Goal: Information Seeking & Learning: Learn about a topic

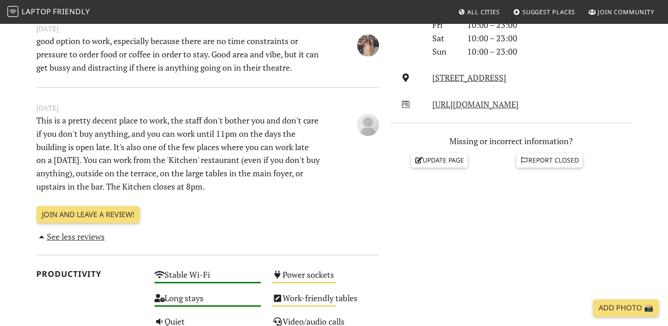
scroll to position [327, 0]
click at [405, 232] on div "Do you like working from here? Mon 10:00 – 23:00 Tue 10:00 – 23:00 Wed 10:00 – …" at bounding box center [511, 247] width 253 height 699
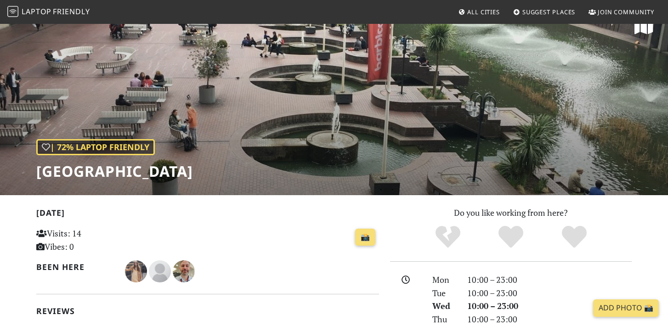
scroll to position [17, 0]
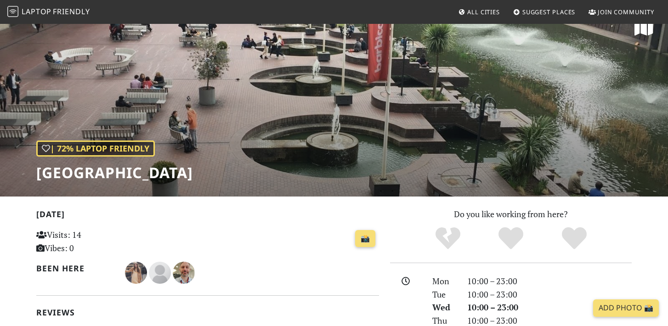
click at [464, 14] on link "All Cities" at bounding box center [478, 12] width 49 height 17
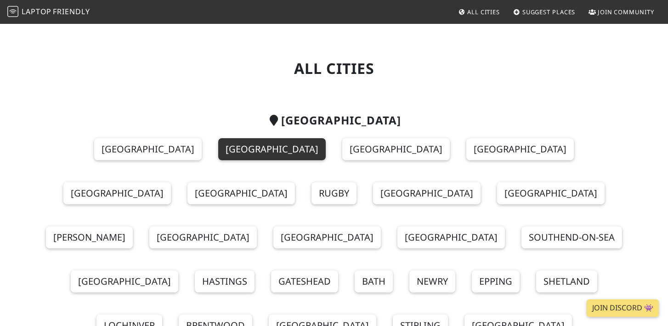
click at [218, 152] on link "London" at bounding box center [272, 149] width 108 height 22
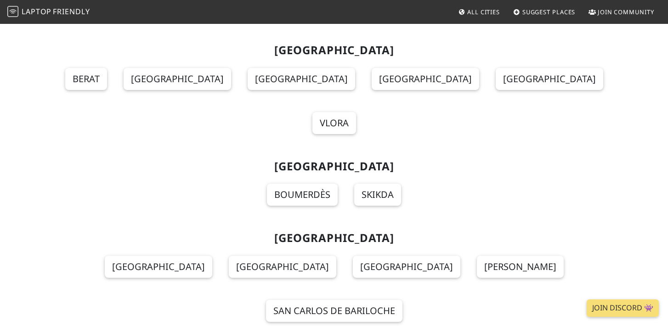
scroll to position [848, 0]
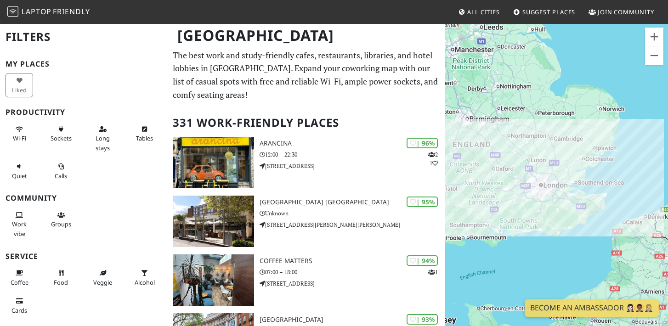
click at [651, 27] on div "To navigate, press the arrow keys." at bounding box center [556, 186] width 223 height 326
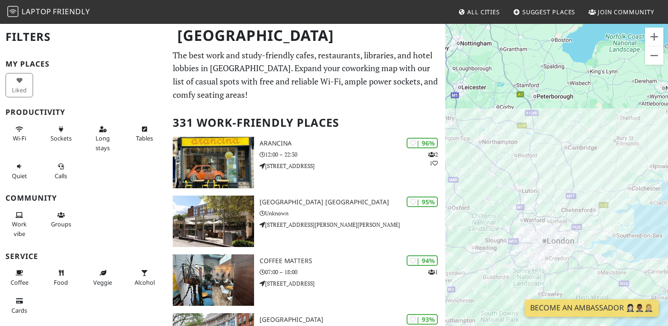
drag, startPoint x: 525, startPoint y: 228, endPoint x: 646, endPoint y: 112, distance: 168.0
click at [646, 112] on div "To navigate, press the arrow keys." at bounding box center [556, 186] width 223 height 326
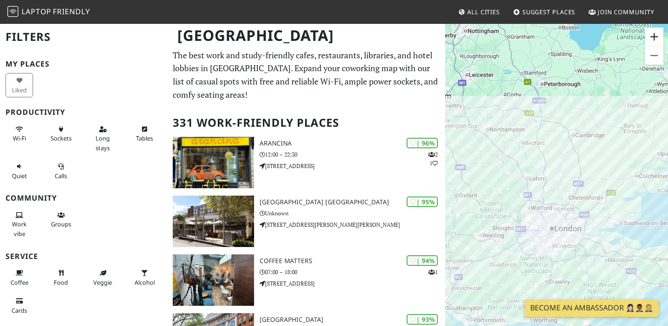
click at [650, 42] on button "Zoom in" at bounding box center [654, 37] width 18 height 18
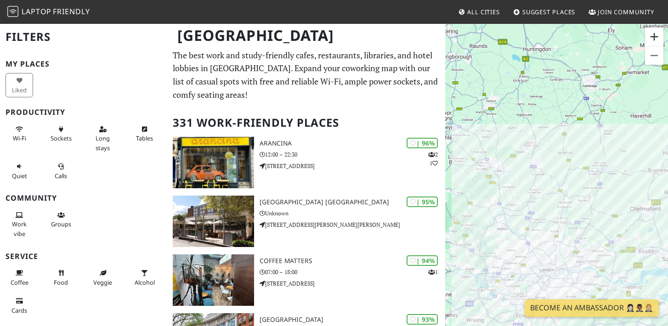
click at [650, 42] on button "Zoom in" at bounding box center [654, 37] width 18 height 18
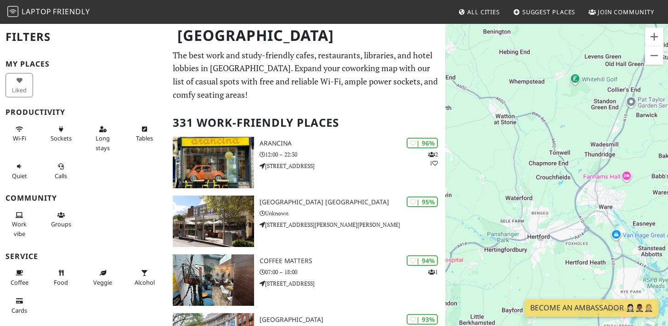
drag, startPoint x: 563, startPoint y: 241, endPoint x: 544, endPoint y: -34, distance: 275.4
click at [544, 0] on html "Laptop Friendly All Cities Suggest Places Join Community London Filters My Plac…" at bounding box center [334, 163] width 668 height 326
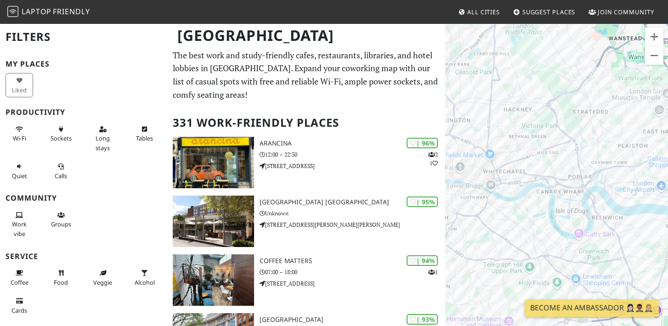
drag, startPoint x: 531, startPoint y: 173, endPoint x: 498, endPoint y: -58, distance: 233.8
click at [498, 0] on html "Laptop Friendly All Cities Suggest Places Join Community London Filters My Plac…" at bounding box center [334, 163] width 668 height 326
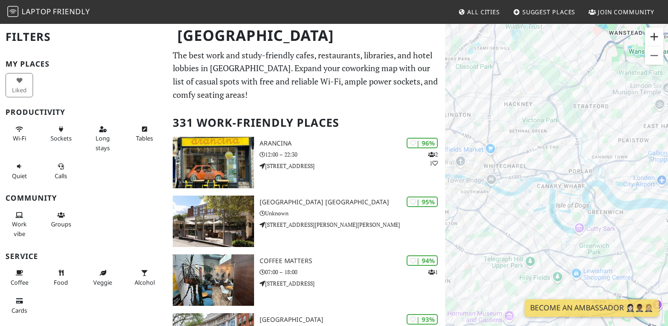
click at [657, 34] on button "Zoom in" at bounding box center [654, 37] width 18 height 18
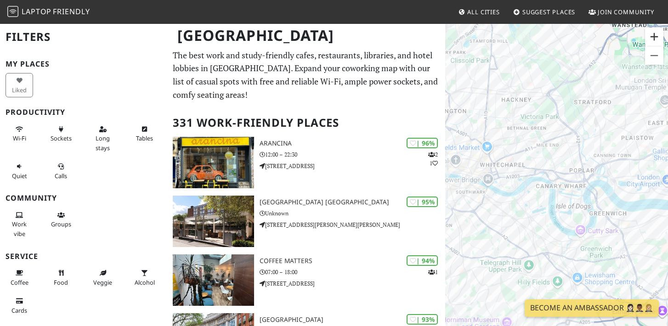
click at [657, 34] on button "Zoom in" at bounding box center [654, 37] width 18 height 18
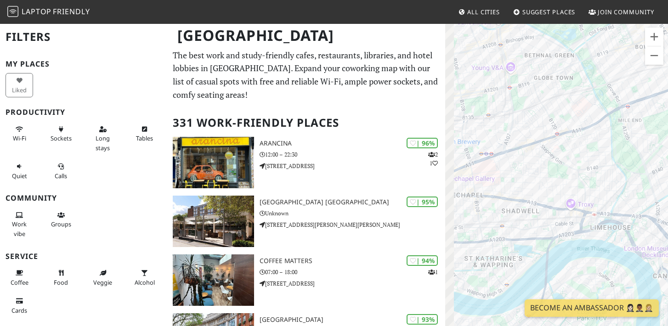
drag, startPoint x: 488, startPoint y: 88, endPoint x: 601, endPoint y: 182, distance: 147.1
click at [602, 183] on div "To navigate, press the arrow keys." at bounding box center [556, 186] width 223 height 326
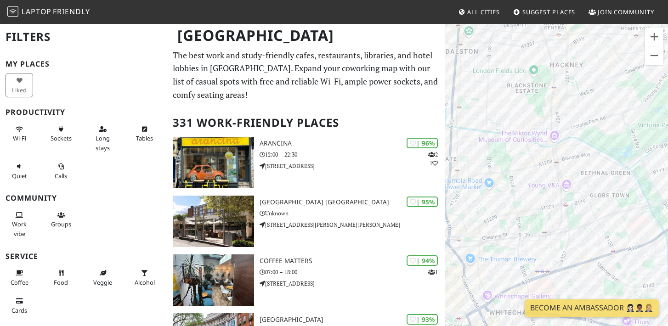
drag, startPoint x: 484, startPoint y: 118, endPoint x: 534, endPoint y: 228, distance: 121.7
click at [535, 230] on div "To navigate, press the arrow keys." at bounding box center [556, 186] width 223 height 326
click at [650, 31] on button "Zoom in" at bounding box center [654, 37] width 18 height 18
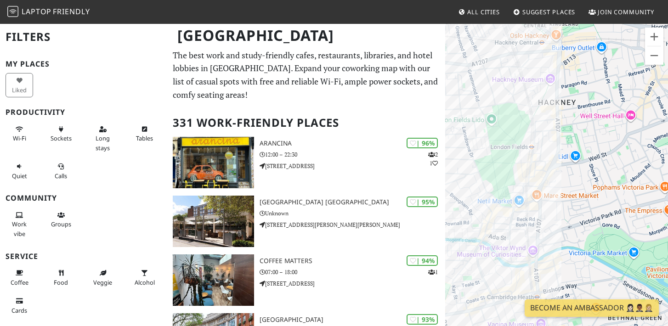
drag, startPoint x: 527, startPoint y: 54, endPoint x: 510, endPoint y: 209, distance: 155.8
click at [510, 209] on div "To navigate, press the arrow keys." at bounding box center [556, 186] width 223 height 326
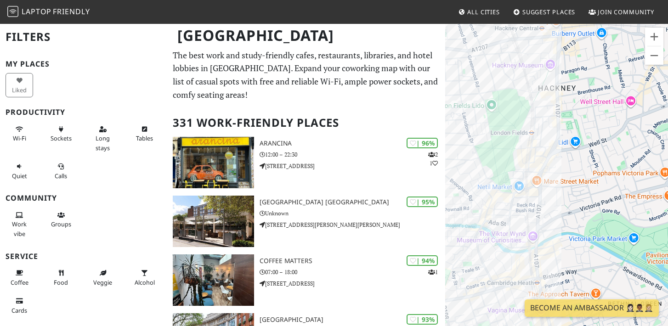
click at [554, 52] on div "To navigate, press the arrow keys." at bounding box center [556, 186] width 223 height 326
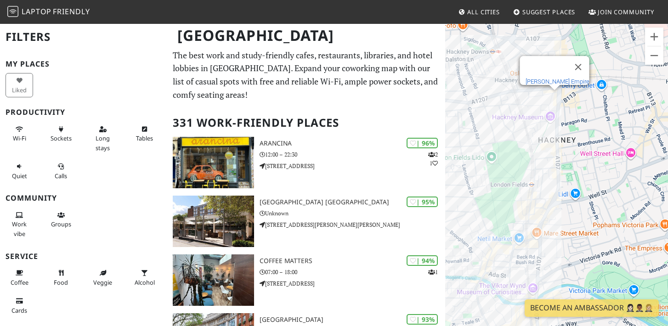
click at [560, 78] on link "Hackney Empire" at bounding box center [557, 81] width 64 height 7
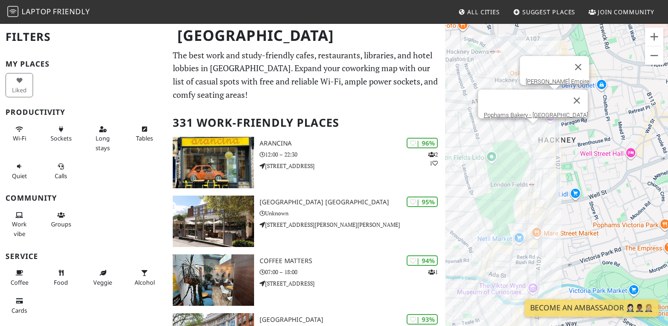
click at [532, 133] on div "To navigate, press the arrow keys. Hackney Empire Pophams Bakery - London Fields" at bounding box center [556, 186] width 223 height 326
click at [532, 112] on link "Pophams Bakery - London Fields" at bounding box center [535, 115] width 104 height 7
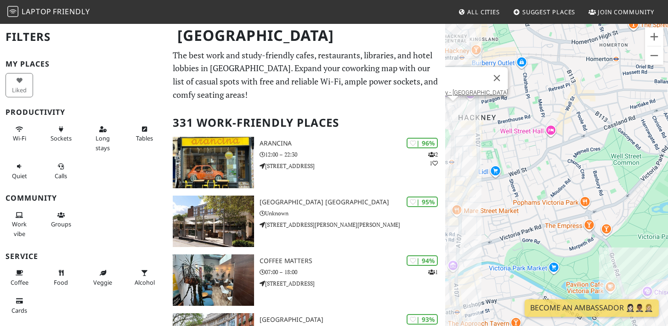
drag, startPoint x: 562, startPoint y: 169, endPoint x: 480, endPoint y: 148, distance: 84.9
click at [480, 147] on div "To navigate, press the arrow keys. Pophams Bakery - London Fields" at bounding box center [556, 186] width 223 height 326
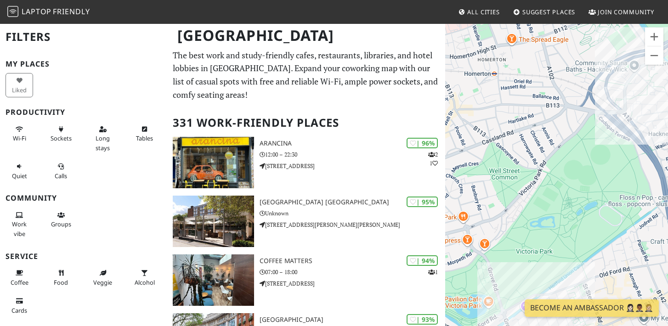
drag, startPoint x: 618, startPoint y: 171, endPoint x: 493, endPoint y: 184, distance: 125.2
click at [493, 184] on div "To navigate, press the arrow keys. Pophams Bakery - London Fields" at bounding box center [556, 186] width 223 height 326
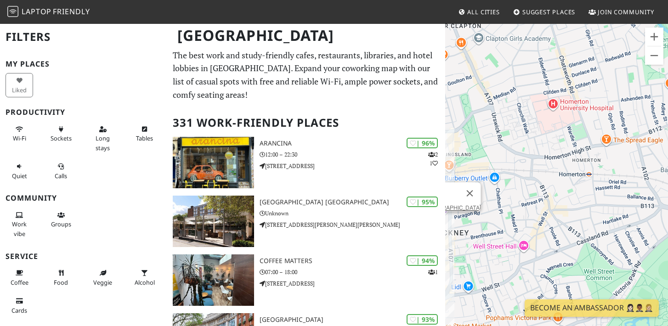
drag, startPoint x: 578, startPoint y: 108, endPoint x: 673, endPoint y: 210, distance: 139.5
click at [668, 210] on html "Laptop Friendly All Cities Suggest Places Join Community London Filters My Plac…" at bounding box center [334, 163] width 668 height 326
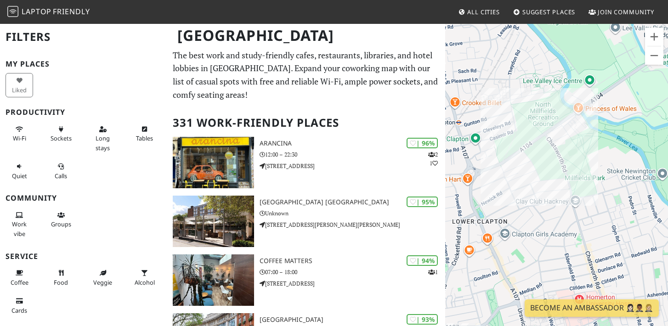
drag, startPoint x: 508, startPoint y: 89, endPoint x: 534, endPoint y: 284, distance: 196.9
click at [534, 285] on div "To navigate, press the arrow keys. Pophams Bakery - London Fields" at bounding box center [556, 186] width 223 height 326
click at [570, 187] on div "To navigate, press the arrow keys. Pophams Bakery - London Fields Millfields Co…" at bounding box center [556, 186] width 223 height 326
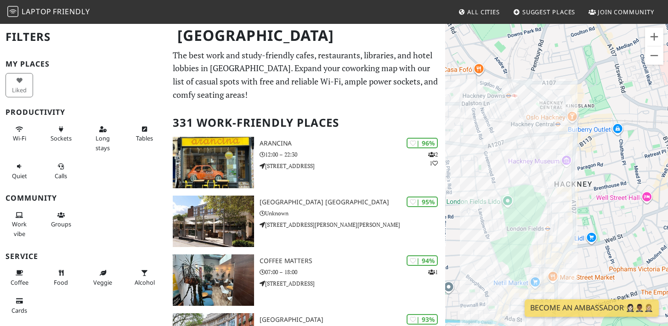
drag, startPoint x: 526, startPoint y: 186, endPoint x: 599, endPoint y: 17, distance: 184.6
click at [599, 17] on body "Laptop Friendly All Cities Suggest Places Join Community London Filters My Plac…" at bounding box center [334, 163] width 668 height 326
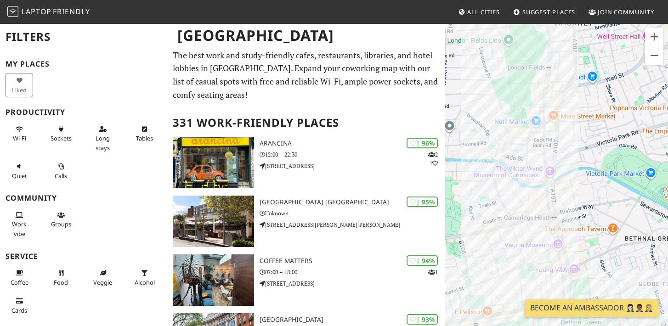
drag, startPoint x: 527, startPoint y: 221, endPoint x: 527, endPoint y: 34, distance: 186.1
click at [527, 34] on div "To navigate, press the arrow keys. Millfields Coffee" at bounding box center [556, 186] width 223 height 326
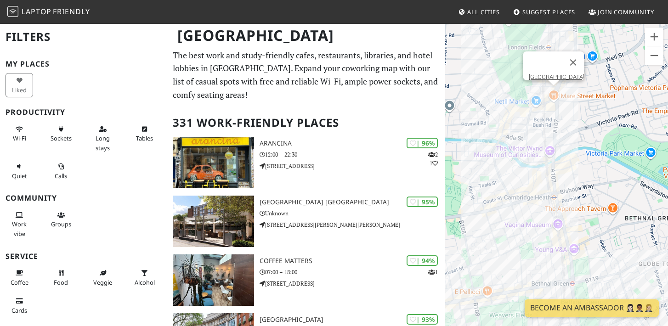
click at [556, 92] on div "To navigate, press the arrow keys. Millfields Coffee Mare Street Market" at bounding box center [556, 186] width 223 height 326
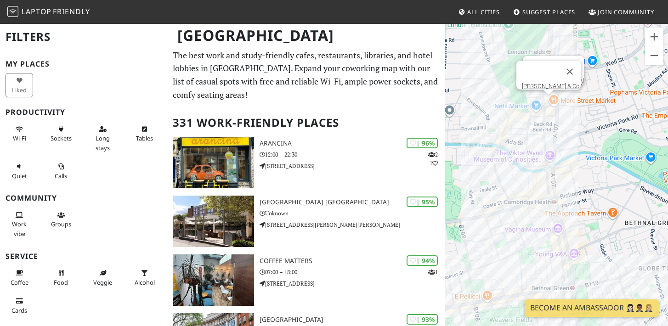
click at [549, 97] on div "To navigate, press the arrow keys. Mare Street Market MONTY & Co." at bounding box center [556, 186] width 223 height 326
click at [541, 83] on link "MONTY & Co." at bounding box center [551, 86] width 59 height 7
click at [513, 107] on div "To navigate, press the arrow keys. MONTY & Co. Route Broadway Market" at bounding box center [556, 186] width 223 height 326
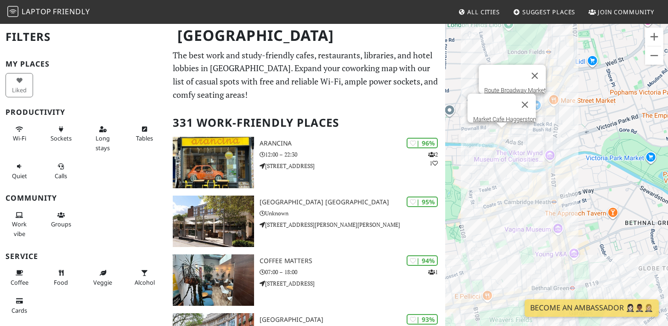
click at [500, 139] on div "To navigate, press the arrow keys. Route Broadway Market Market Cafe Haggerston" at bounding box center [556, 186] width 223 height 326
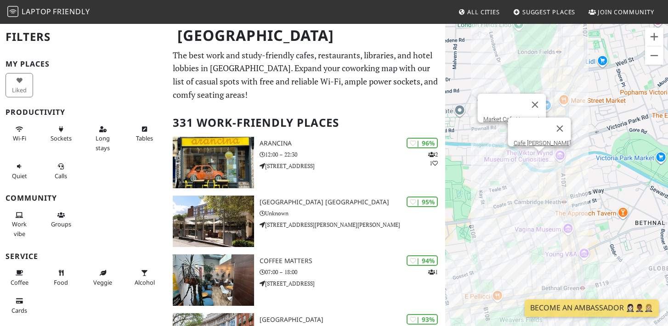
click at [539, 157] on div "To navigate, press the arrow keys. Market Cafe Haggerston Cafe Cecilia" at bounding box center [556, 186] width 223 height 326
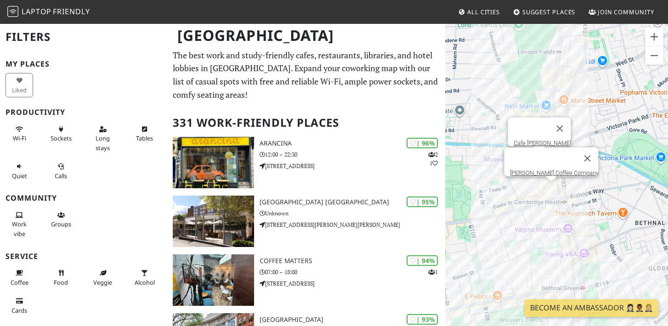
click at [550, 187] on div "To navigate, press the arrow keys. Cafe Cecilia Hackney Coffee Company" at bounding box center [556, 186] width 223 height 326
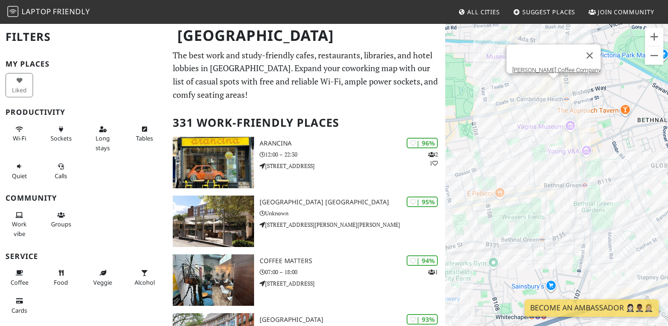
drag, startPoint x: 488, startPoint y: 194, endPoint x: 491, endPoint y: 89, distance: 105.7
click at [491, 89] on div "To navigate, press the arrow keys. Hackney Coffee Company" at bounding box center [556, 186] width 223 height 326
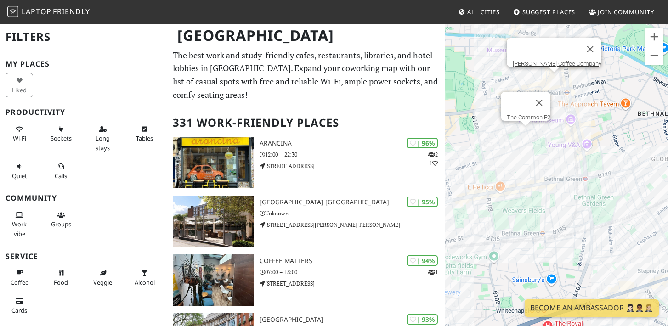
click at [525, 135] on div "To navigate, press the arrow keys. Hackney Coffee Company The Common E2" at bounding box center [556, 186] width 223 height 326
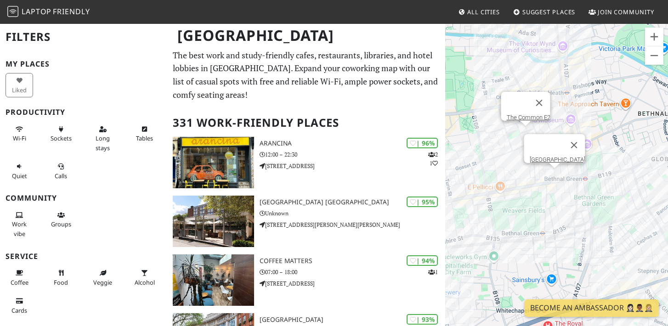
click at [556, 175] on div "To navigate, press the arrow keys. The Common E2 Bethnal Green Tavern" at bounding box center [556, 186] width 223 height 326
click at [545, 167] on div "To navigate, press the arrow keys. Bethnal Green Tavern Fuckoffee" at bounding box center [556, 186] width 223 height 326
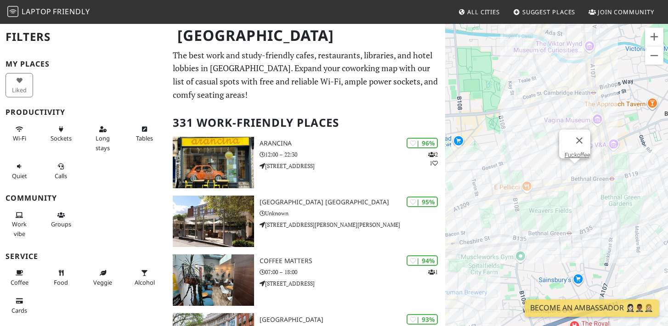
click at [453, 193] on div "To navigate, press the arrow keys. Fuckoffee" at bounding box center [556, 186] width 223 height 326
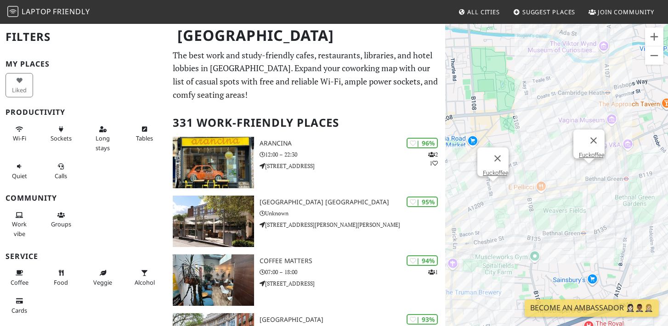
click at [495, 189] on div "To navigate, press the arrow keys. Fuckoffee Fuckoffee" at bounding box center [556, 186] width 223 height 326
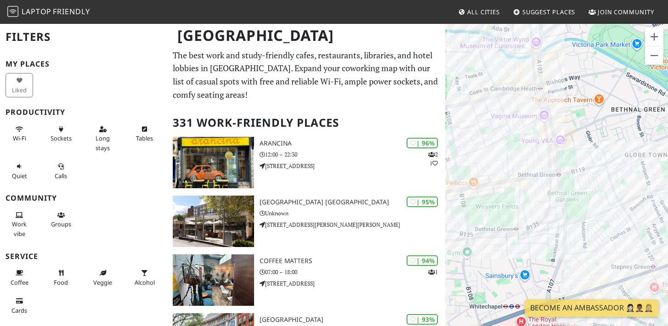
drag, startPoint x: 595, startPoint y: 241, endPoint x: 526, endPoint y: 237, distance: 69.0
click at [526, 237] on div "To navigate, press the arrow keys. Fuckoffee" at bounding box center [556, 186] width 223 height 326
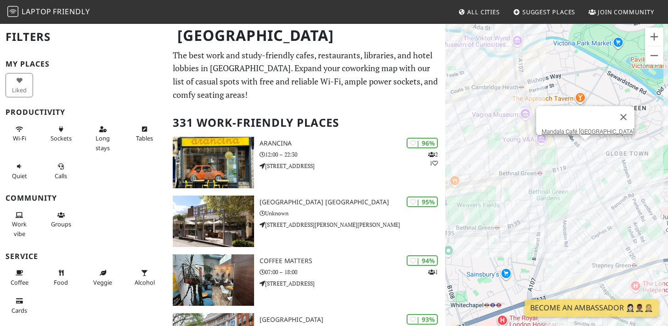
click at [586, 149] on div "To navigate, press the arrow keys. Fuckoffee Mandala Café Bethnal Green" at bounding box center [556, 186] width 223 height 326
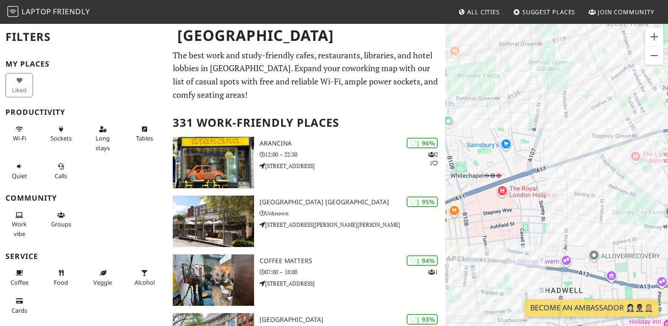
drag, startPoint x: 585, startPoint y: 220, endPoint x: 584, endPoint y: 91, distance: 128.6
click at [584, 91] on div "To navigate, press the arrow keys. Mandala Café Bethnal Green" at bounding box center [556, 186] width 223 height 326
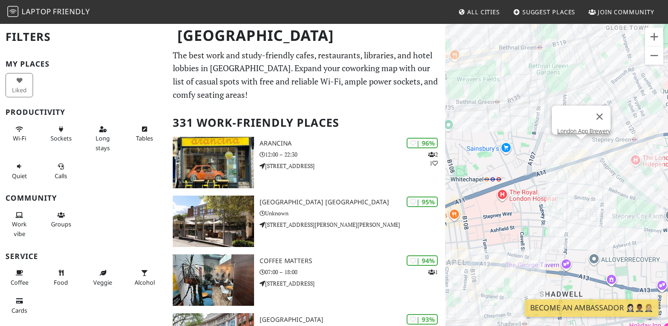
click at [583, 147] on div "To navigate, press the arrow keys. Mandala Café Bethnal Green London App Brewery" at bounding box center [556, 186] width 223 height 326
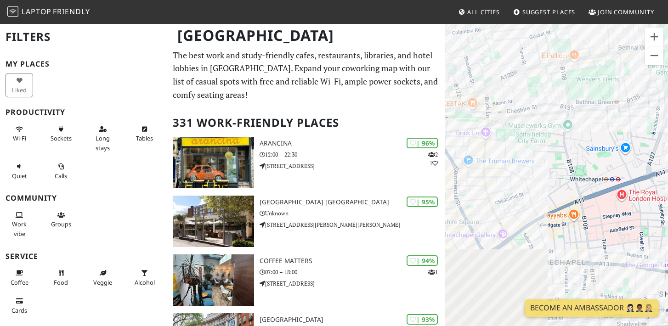
drag, startPoint x: 499, startPoint y: 116, endPoint x: 639, endPoint y: 118, distance: 139.2
click at [639, 118] on div "To navigate, press the arrow keys. London App Brewery" at bounding box center [556, 186] width 223 height 326
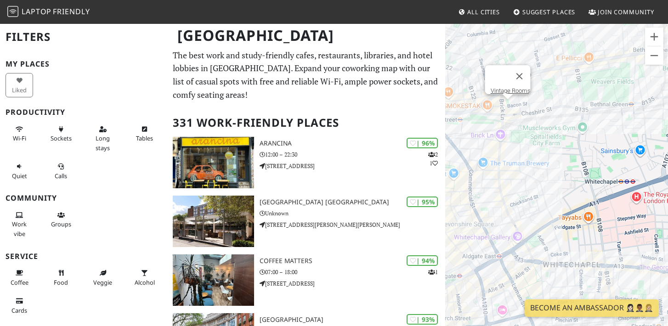
click at [507, 105] on div "To navigate, press the arrow keys. London App Brewery Vintage Rooms" at bounding box center [556, 186] width 223 height 326
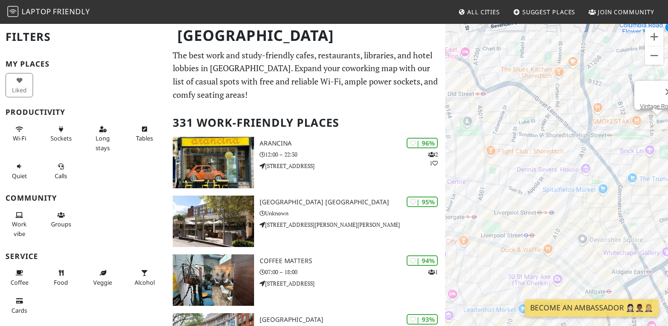
drag, startPoint x: 490, startPoint y: 128, endPoint x: 640, endPoint y: 141, distance: 149.9
click at [640, 142] on div "To navigate, press the arrow keys. Vintage Rooms" at bounding box center [556, 186] width 223 height 326
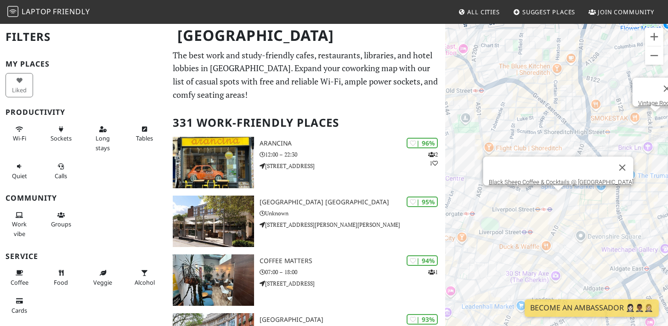
click at [559, 197] on div "To navigate, press the arrow keys. Vintage Rooms Black Sheep Coffee & Cocktails…" at bounding box center [556, 186] width 223 height 326
click at [599, 198] on div "To navigate, press the arrow keys. Black Sheep Coffee & Cocktails @ Broadgate C…" at bounding box center [556, 186] width 223 height 326
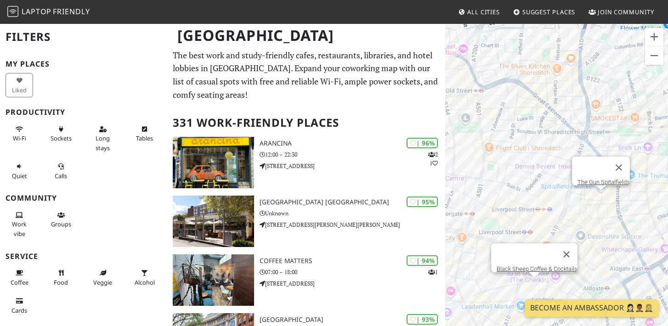
click at [532, 288] on div "To navigate, press the arrow keys. The Gun Spitalfields Black Sheep Coffee & Co…" at bounding box center [556, 186] width 223 height 326
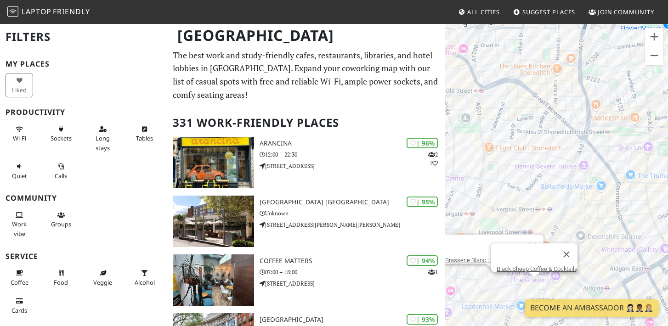
click at [490, 278] on div "To navigate, press the arrow keys. Black Sheep Coffee & Cocktails Brasserie Bla…" at bounding box center [556, 186] width 223 height 326
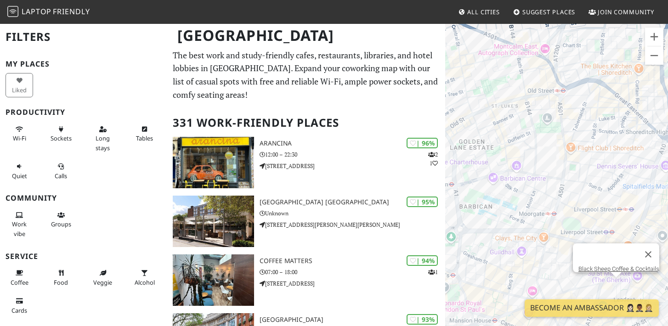
click at [455, 180] on div "To navigate, press the arrow keys. Black Sheep Coffee & Cocktails" at bounding box center [556, 186] width 223 height 326
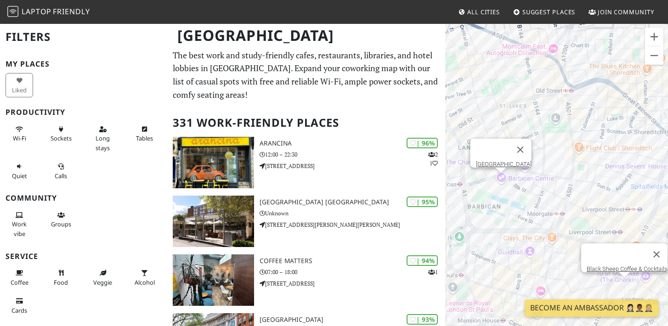
click at [492, 181] on div "To navigate, press the arrow keys. Black Sheep Coffee & Cocktails Barbican Libr…" at bounding box center [556, 186] width 223 height 326
click at [502, 178] on div "To navigate, press the arrow keys. Black Sheep Coffee & Cocktails Barbican Libr…" at bounding box center [556, 186] width 223 height 326
click at [501, 161] on link "Barbican Library" at bounding box center [504, 164] width 56 height 7
click at [510, 175] on div "To navigate, press the arrow keys. Barbican Library Barbican Centre" at bounding box center [556, 186] width 223 height 326
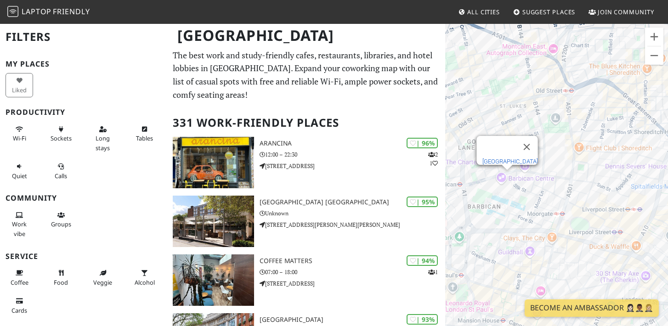
click at [507, 158] on link "Barbican Centre" at bounding box center [510, 161] width 56 height 7
click at [547, 192] on div "To navigate, press the arrow keys. Barbican Centre Notes Coffee Roasters & Bar" at bounding box center [556, 186] width 223 height 326
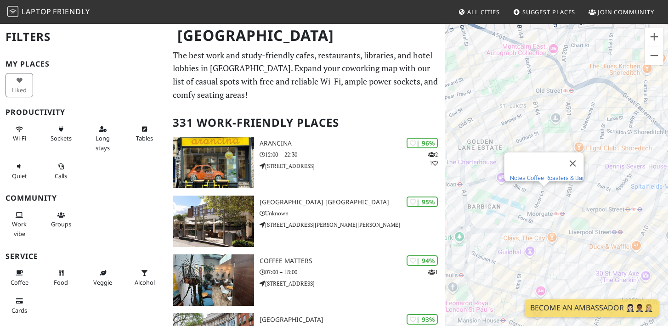
click at [544, 175] on link "Notes Coffee Roasters & Bar" at bounding box center [547, 178] width 74 height 7
click at [509, 119] on div "To navigate, press the arrow keys. Notes Coffee Roasters & Bar Fix Coffee" at bounding box center [556, 186] width 223 height 326
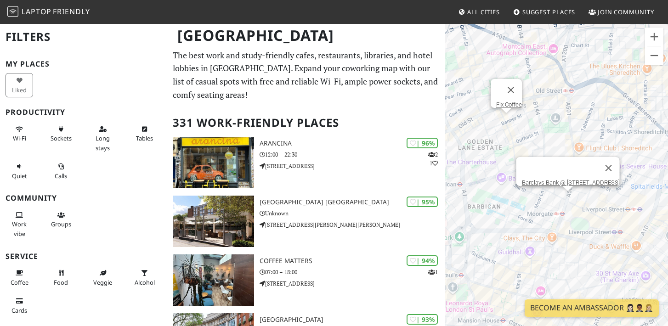
click at [568, 196] on div "To navigate, press the arrow keys. Fix Coffee Barclays Bank @ 120 Moorgate" at bounding box center [556, 186] width 223 height 326
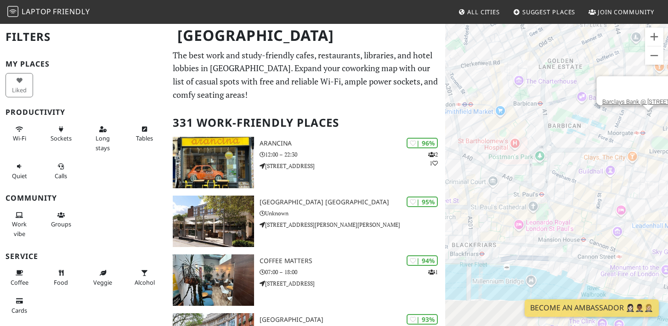
drag, startPoint x: 515, startPoint y: 217, endPoint x: 597, endPoint y: 135, distance: 116.3
click at [597, 134] on div "To navigate, press the arrow keys. Barclays Bank @ 120 Moorgate" at bounding box center [556, 186] width 223 height 326
click at [565, 200] on div "To navigate, press the arrow keys. Barclays Bank @ 120 Moorgate One New Change" at bounding box center [556, 186] width 223 height 326
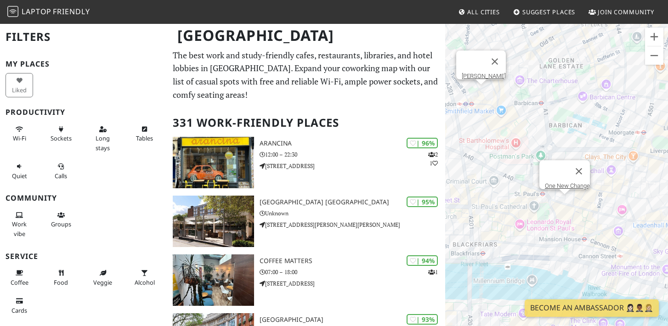
click at [481, 91] on div "To navigate, press the arrow keys. One New Change LEON Farringdon" at bounding box center [556, 186] width 223 height 326
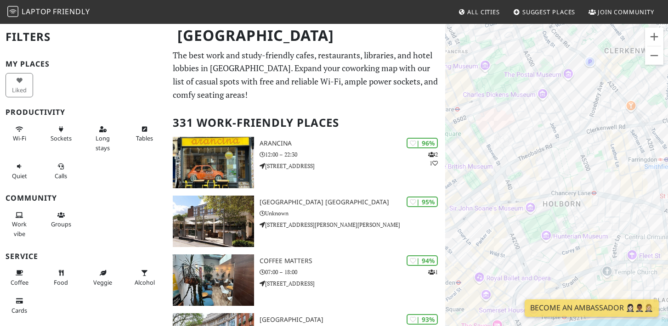
drag, startPoint x: 453, startPoint y: 94, endPoint x: 638, endPoint y: 143, distance: 191.1
click at [638, 143] on div "To navigate, press the arrow keys. One New Change" at bounding box center [556, 186] width 223 height 326
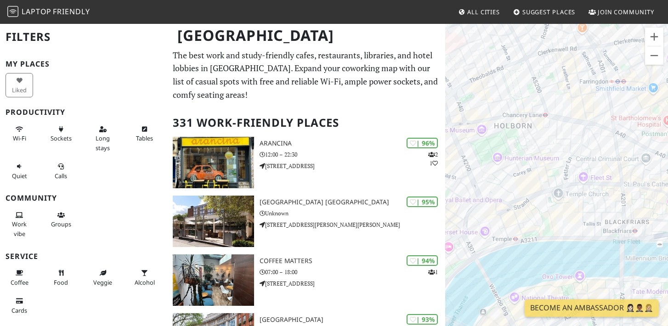
drag, startPoint x: 618, startPoint y: 198, endPoint x: 568, endPoint y: 118, distance: 93.7
click at [568, 118] on div "To navigate, press the arrow keys. One New Change" at bounding box center [556, 186] width 223 height 326
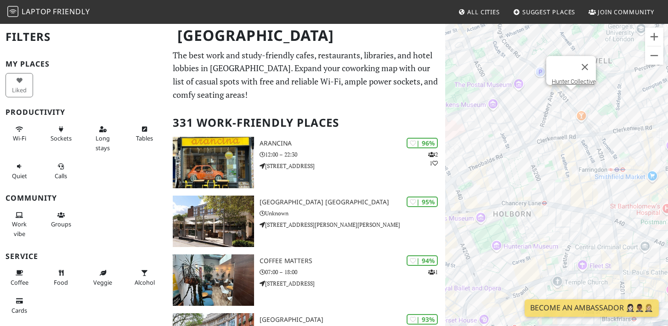
click at [572, 98] on div "To navigate, press the arrow keys. One New Change Hunter Collective" at bounding box center [556, 186] width 223 height 326
click at [565, 71] on div at bounding box center [563, 67] width 22 height 22
click at [566, 78] on link "Hunter Collective" at bounding box center [574, 81] width 44 height 7
click at [559, 132] on div "To navigate, press the arrow keys. Hunter Collective Colonna & Small's" at bounding box center [556, 186] width 223 height 326
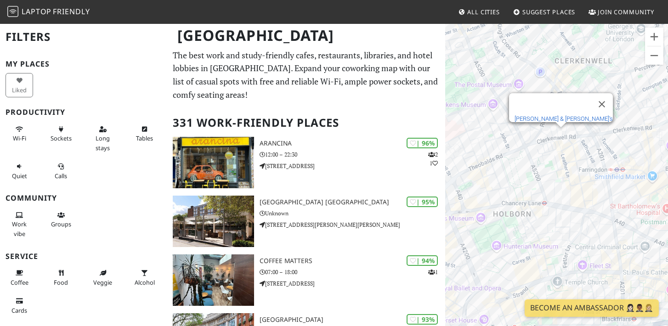
click at [555, 115] on link "Colonna & Small's" at bounding box center [564, 118] width 98 height 7
click at [493, 148] on div "To navigate, press the arrow keys. Colonna & Small's Caffè Nero @ Theobalds Road" at bounding box center [556, 186] width 223 height 326
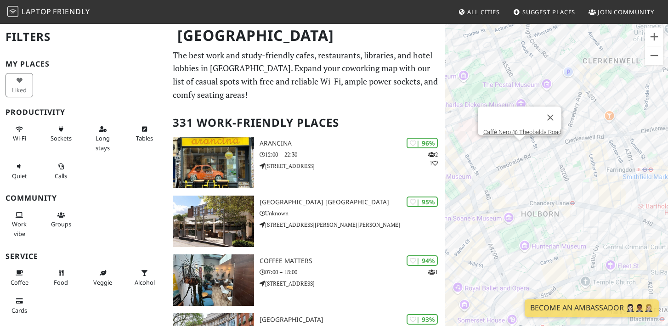
click at [483, 62] on div "To navigate, press the arrow keys. Caffè Nero @ Theobalds Road" at bounding box center [556, 186] width 223 height 326
click at [459, 212] on div "To navigate, press the arrow keys. Caffè Nero @ Theobalds Road The Hoxton, Holb…" at bounding box center [556, 186] width 223 height 326
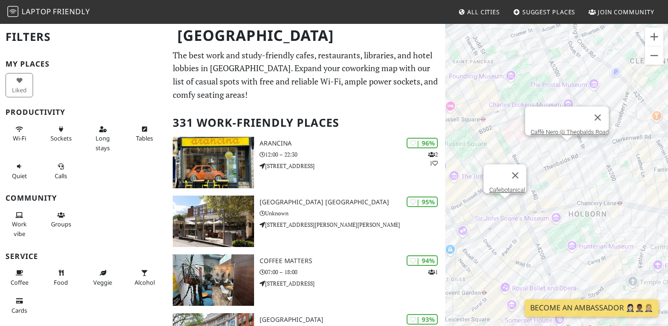
click at [503, 199] on div "To navigate, press the arrow keys. Caffè Nero @ Theobalds Road Cafebotanical." at bounding box center [556, 186] width 223 height 326
click at [499, 178] on div at bounding box center [496, 175] width 15 height 22
click at [499, 187] on link "Cafebotanical." at bounding box center [507, 190] width 37 height 7
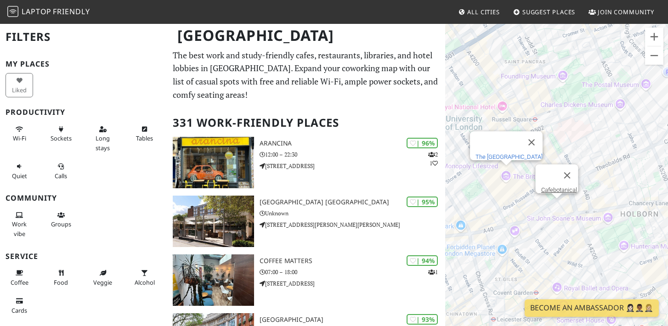
click at [505, 153] on link "The British Museum" at bounding box center [509, 156] width 67 height 7
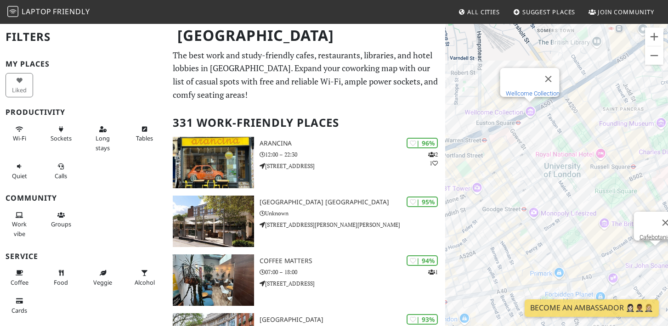
click at [526, 90] on link "Wellcome Collection" at bounding box center [532, 93] width 54 height 7
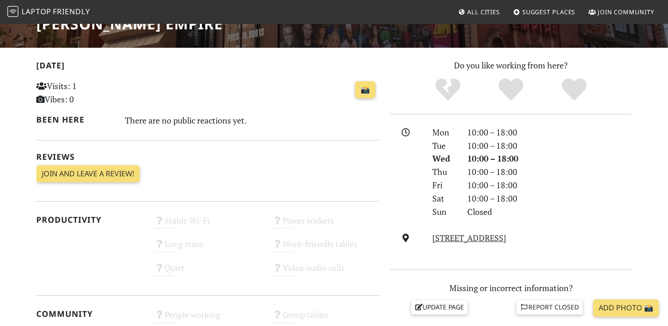
scroll to position [165, 0]
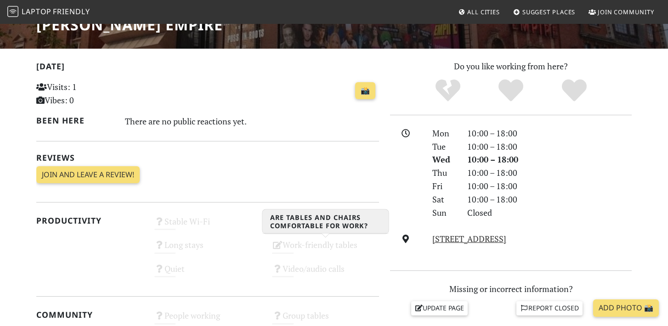
click at [319, 245] on div "Work-friendly tables Unknown" at bounding box center [325, 249] width 118 height 23
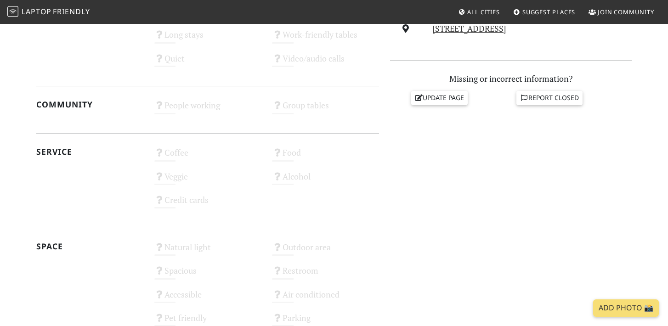
scroll to position [518, 0]
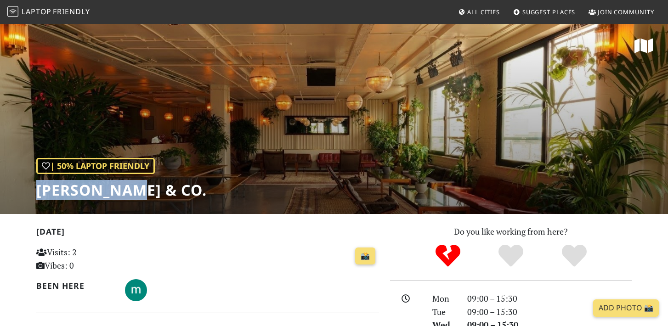
drag, startPoint x: 147, startPoint y: 192, endPoint x: 35, endPoint y: 190, distance: 112.1
click at [35, 190] on div "| 50% Laptop Friendly MONTY & Co." at bounding box center [334, 118] width 668 height 191
copy h1 "MONTY & Co."
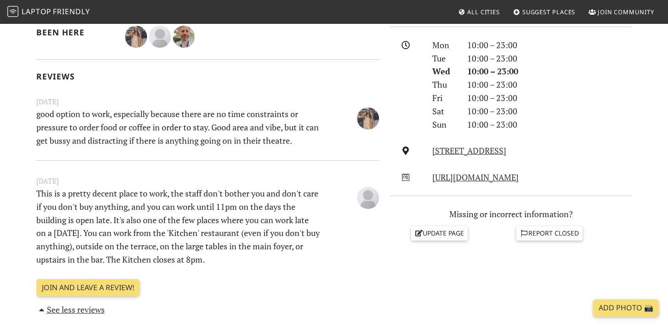
scroll to position [355, 0]
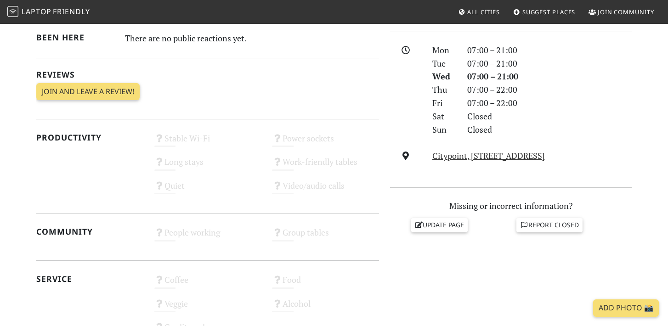
scroll to position [397, 0]
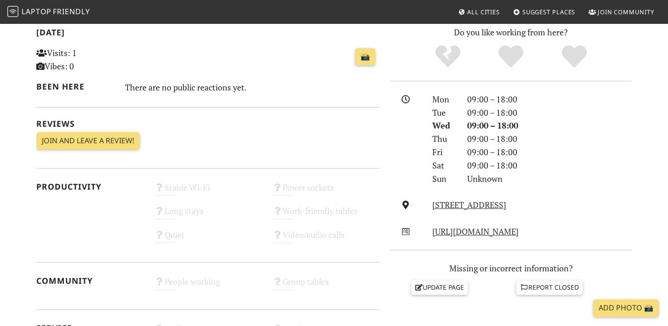
scroll to position [291, 0]
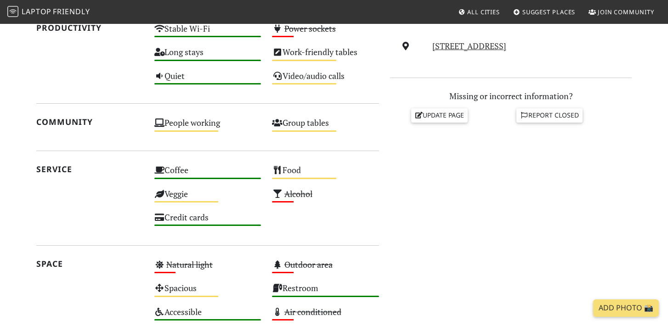
scroll to position [518, 0]
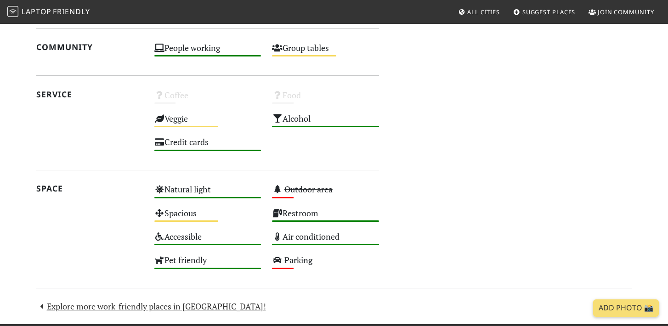
scroll to position [572, 0]
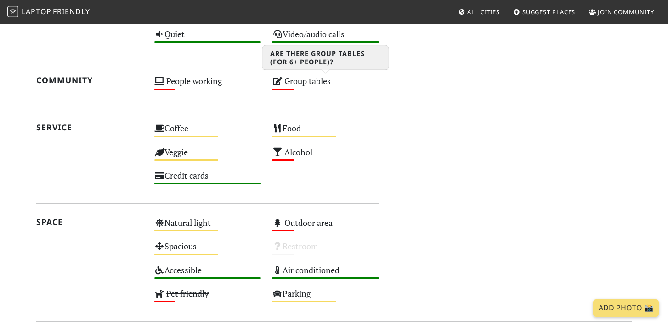
scroll to position [589, 0]
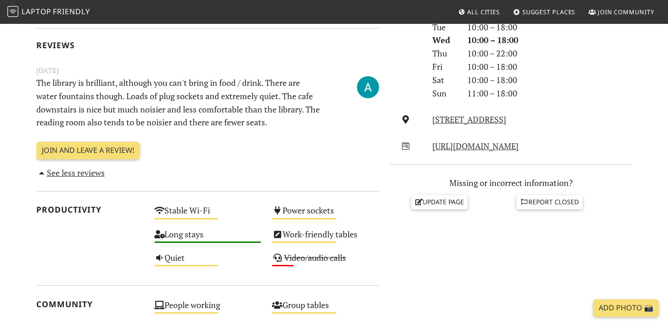
scroll to position [279, 0]
